Goal: Find contact information: Find contact information

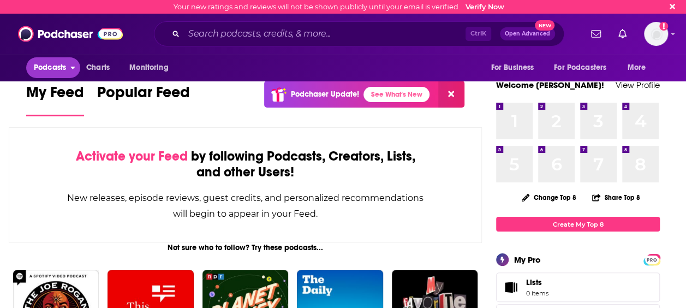
click at [47, 69] on span "Podcasts" at bounding box center [50, 67] width 32 height 15
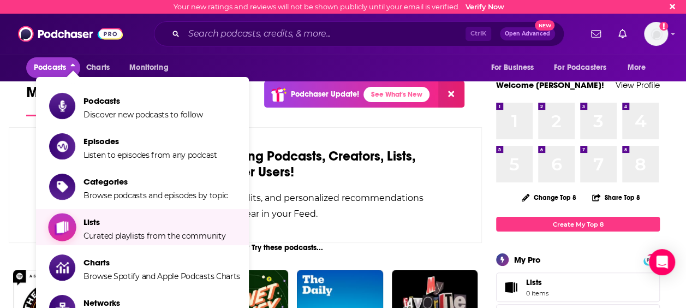
click at [106, 233] on span "Curated playlists from the community" at bounding box center [154, 236] width 142 height 10
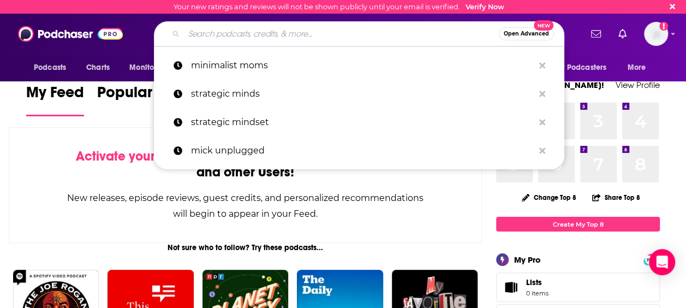
click at [211, 35] on input "Search podcasts, credits, & more..." at bounding box center [341, 33] width 315 height 17
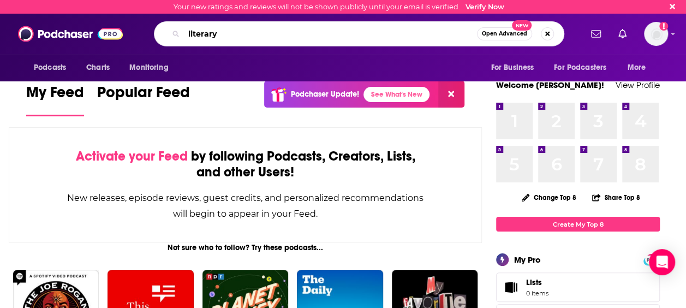
type input "literary"
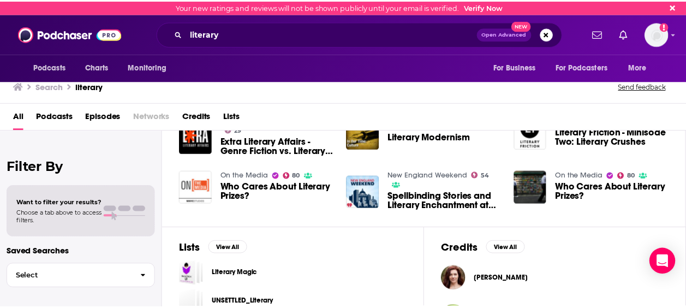
scroll to position [264, 0]
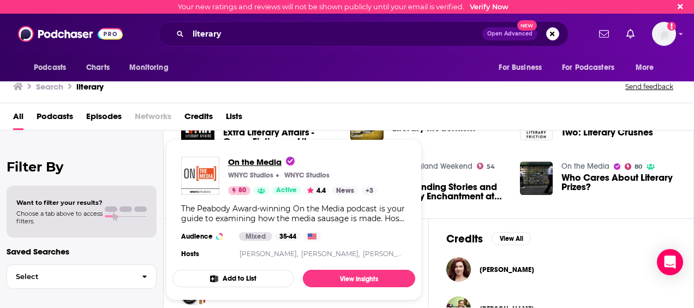
click at [245, 161] on span "On the Media" at bounding box center [261, 162] width 67 height 10
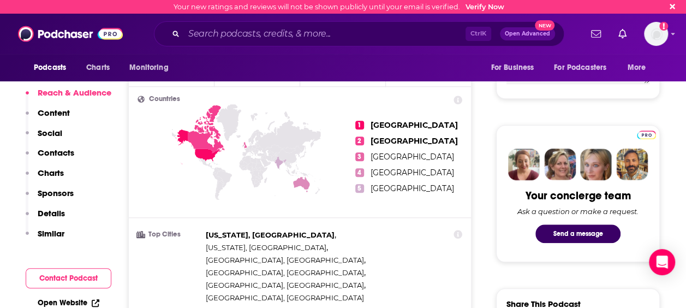
click at [44, 277] on button "Contact Podcast" at bounding box center [69, 278] width 86 height 20
